Goal: Check status: Check status

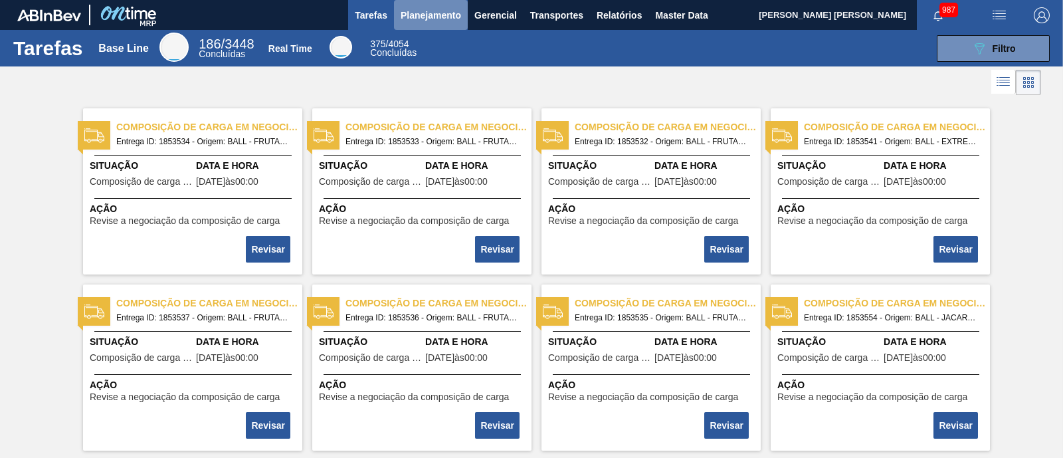
click at [409, 15] on span "Planejamento" at bounding box center [431, 15] width 60 height 16
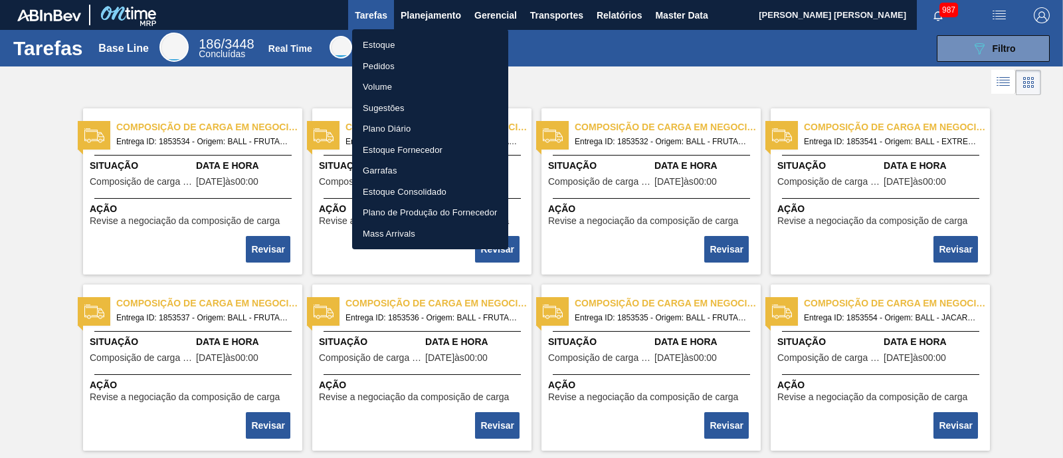
click at [429, 41] on li "Estoque" at bounding box center [430, 45] width 156 height 21
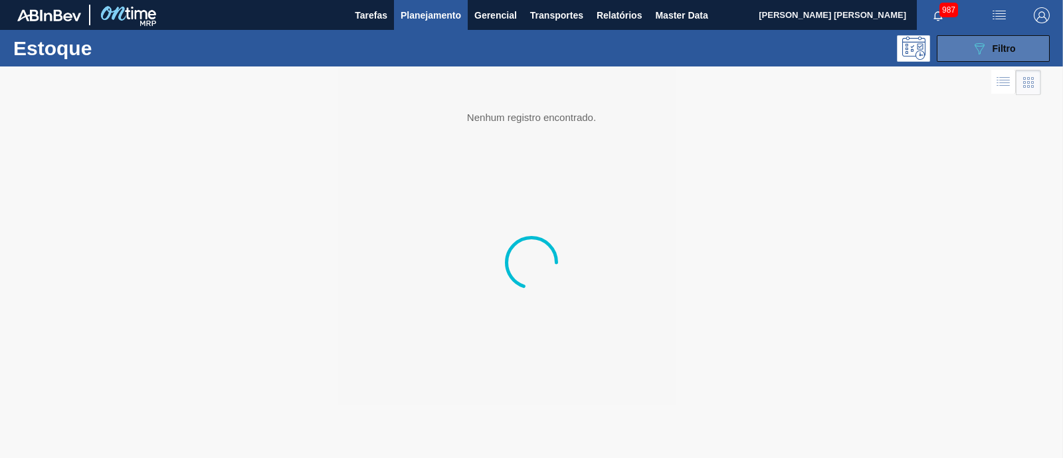
click at [1013, 37] on button "089F7B8B-B2A5-4AFE-B5C0-19BA573D28AC Filtro" at bounding box center [993, 48] width 113 height 27
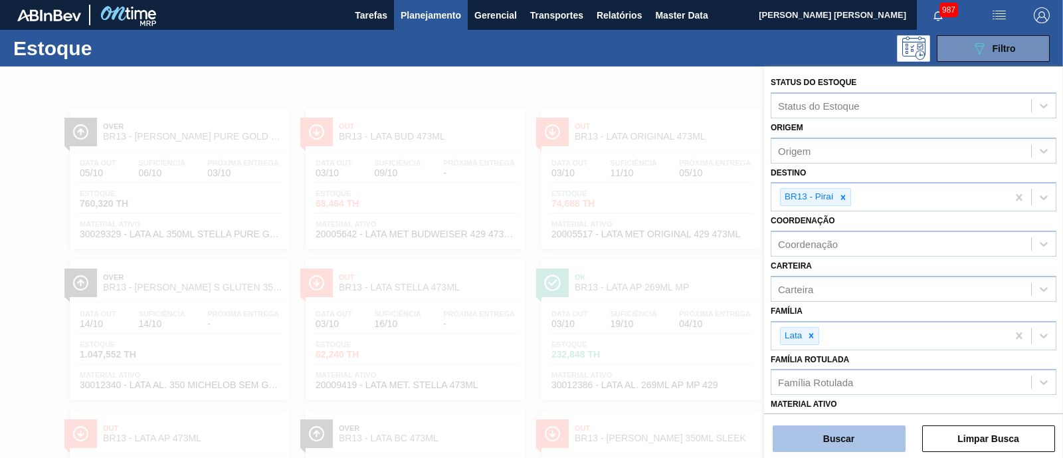
click at [823, 443] on button "Buscar" at bounding box center [839, 438] width 133 height 27
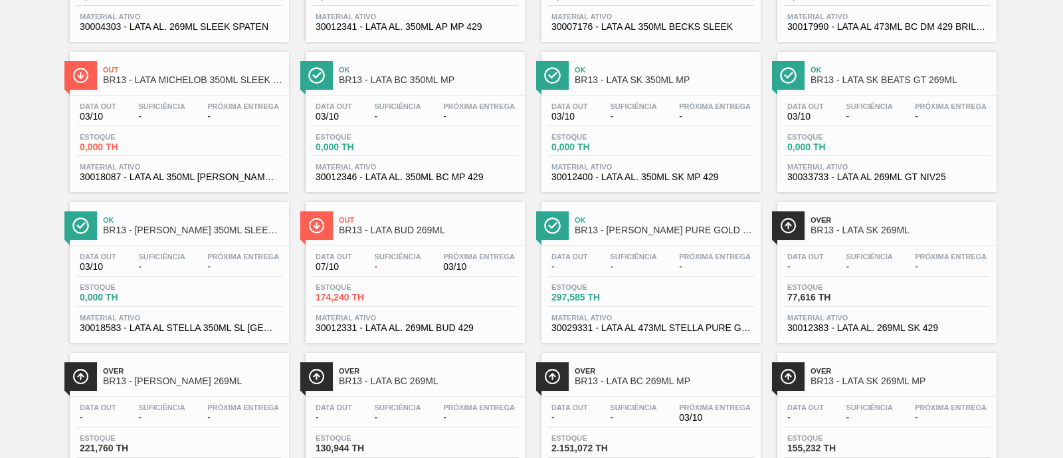
scroll to position [815, 0]
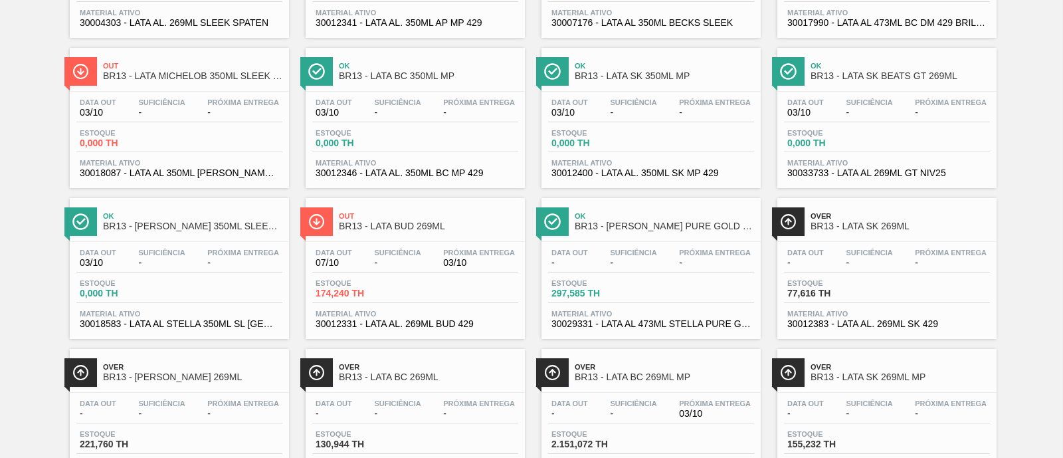
click at [845, 171] on div "Material ativo 30033733 - LATA AL 269ML GT NIV25" at bounding box center [887, 168] width 206 height 19
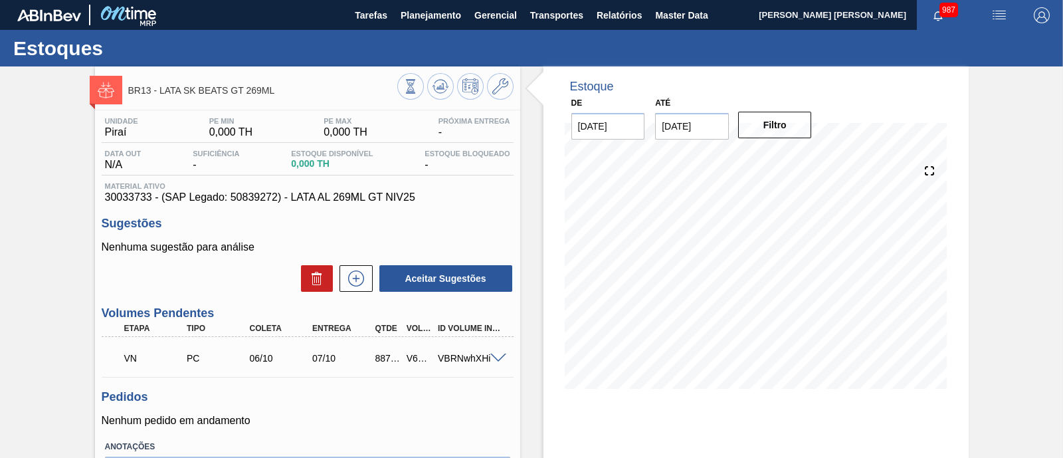
click at [449, 391] on div "Unidade Piraí PE MIN 0,000 TH PE MAX 0,000 TH Próxima Entrega - Data out N/A Su…" at bounding box center [307, 324] width 425 height 429
